Goal: Information Seeking & Learning: Learn about a topic

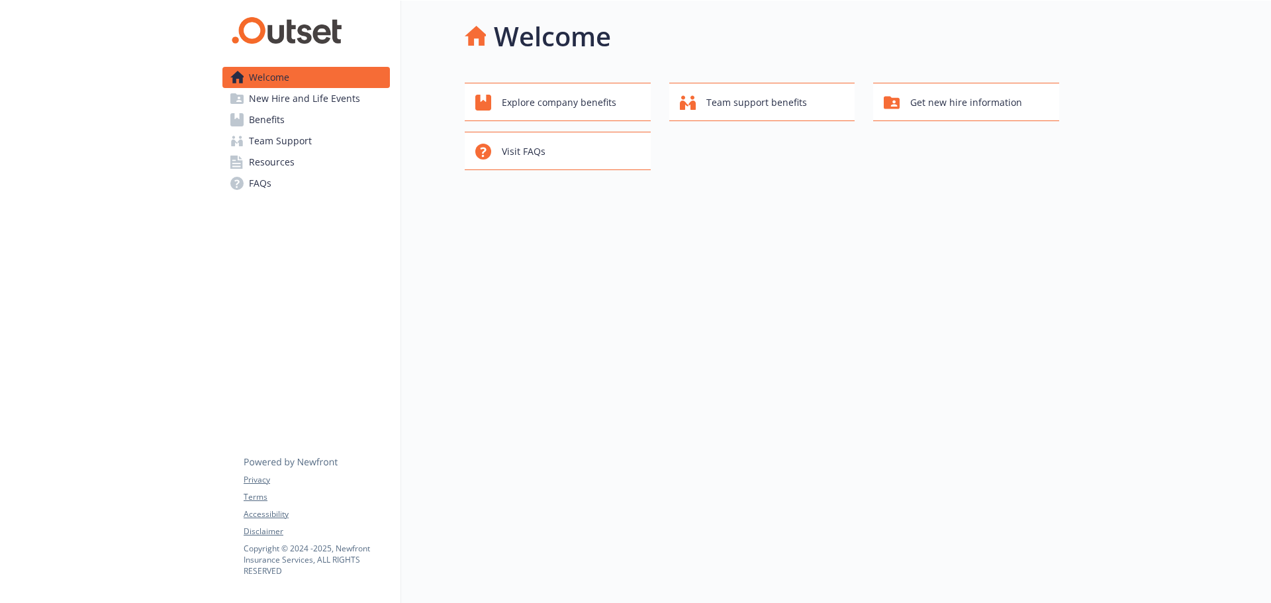
click at [289, 116] on link "Benefits" at bounding box center [305, 119] width 167 height 21
